Goal: Task Accomplishment & Management: Complete application form

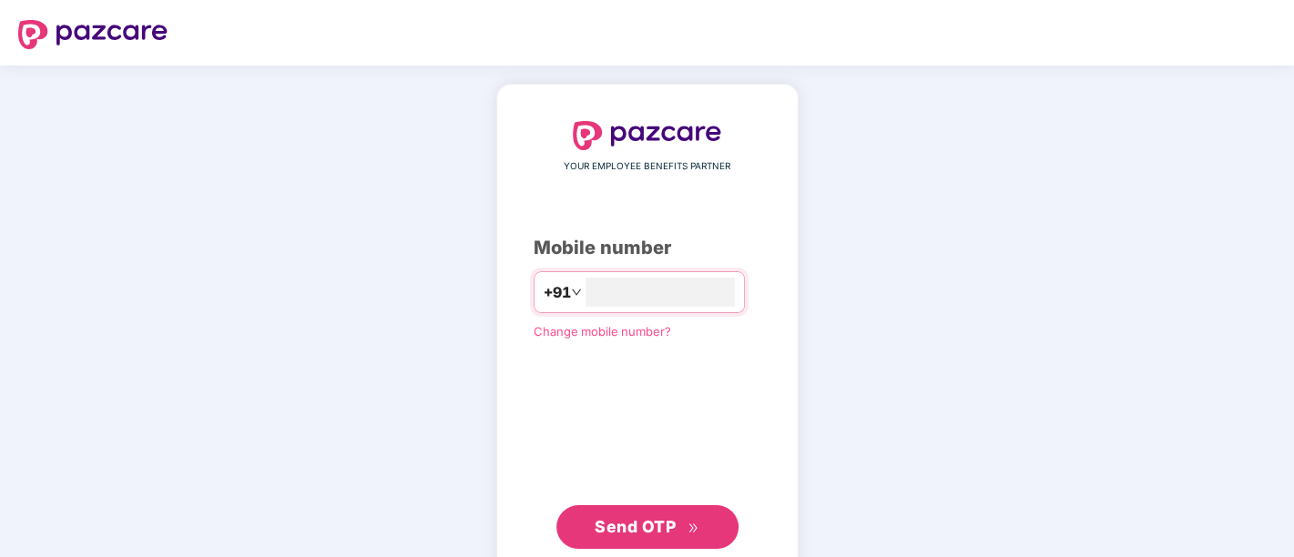
type input "**********"
click at [649, 520] on span "Send OTP" at bounding box center [635, 524] width 81 height 19
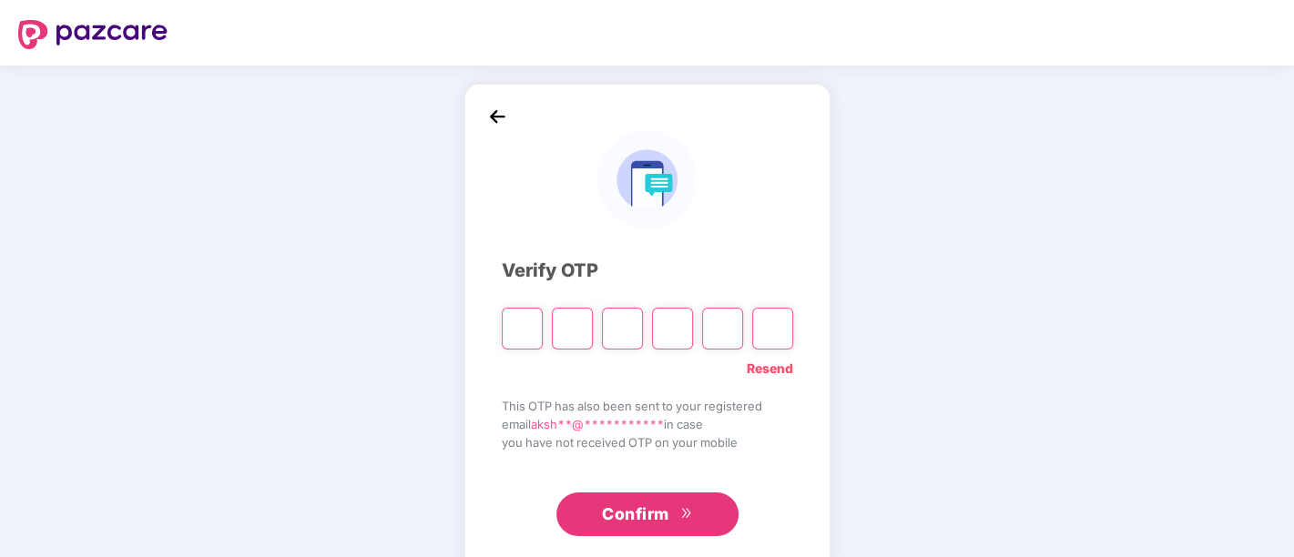
type input "*"
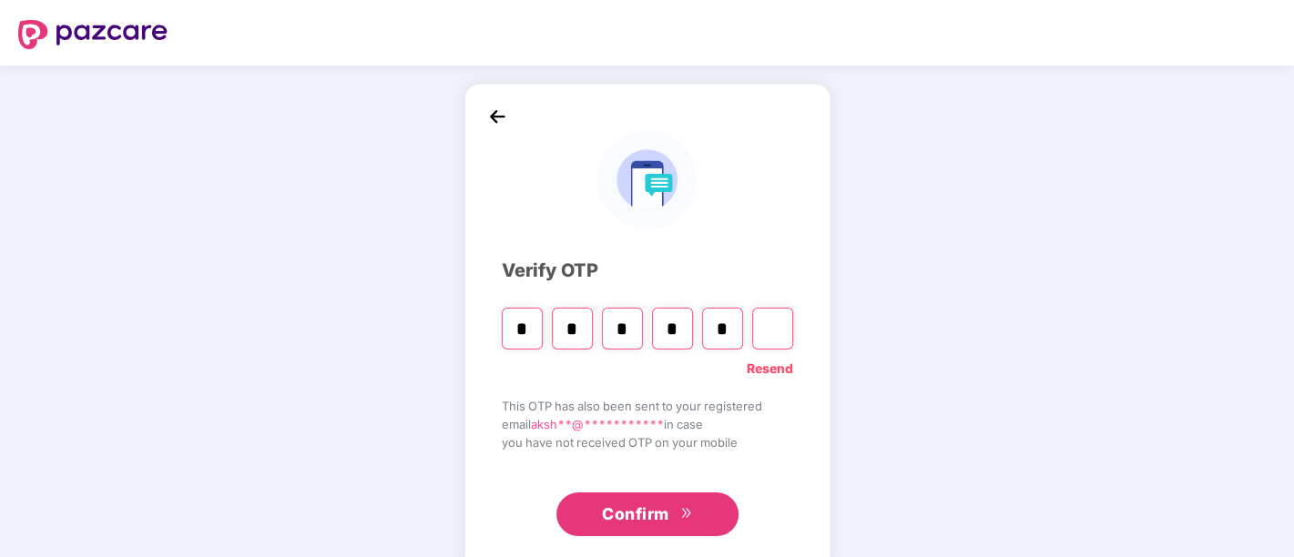
type input "*"
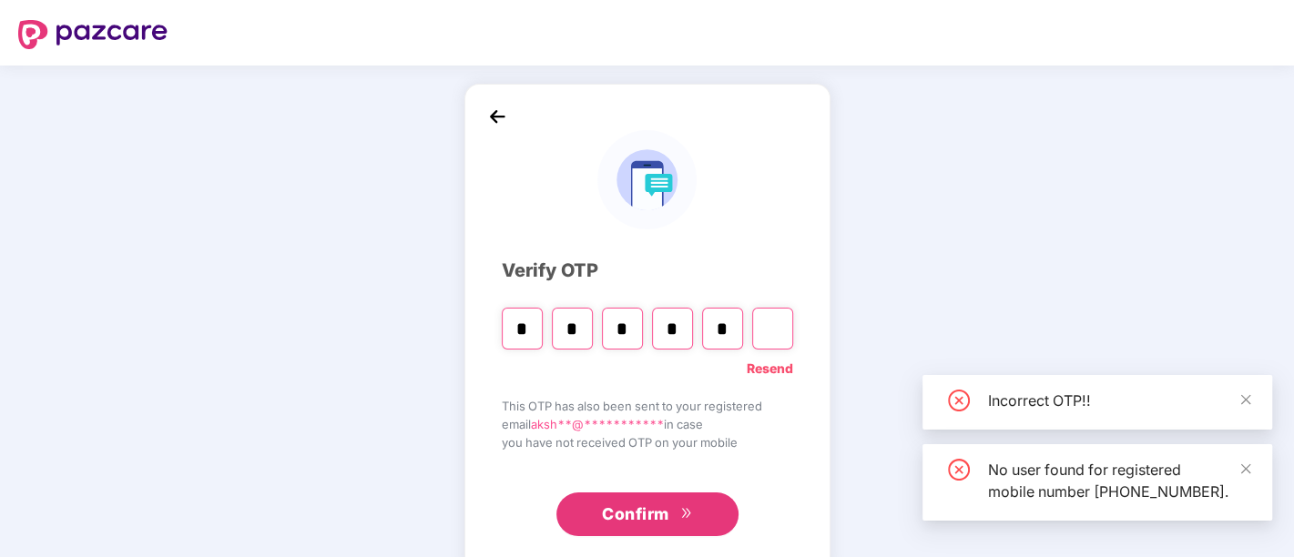
type input "*"
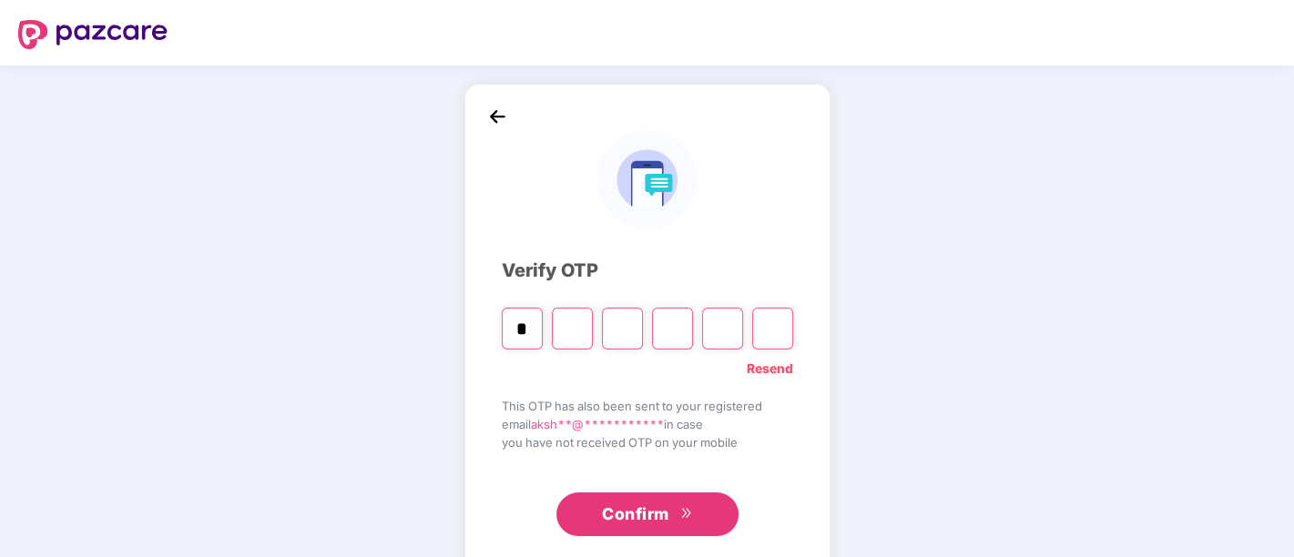
type input "*"
